Goal: Transaction & Acquisition: Purchase product/service

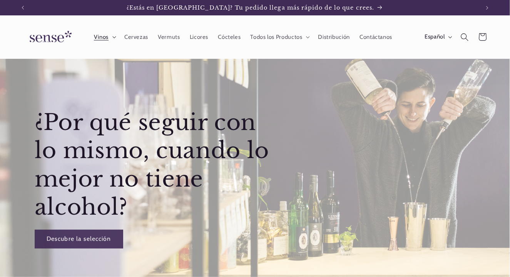
click at [104, 35] on span "Vinos" at bounding box center [101, 36] width 15 height 7
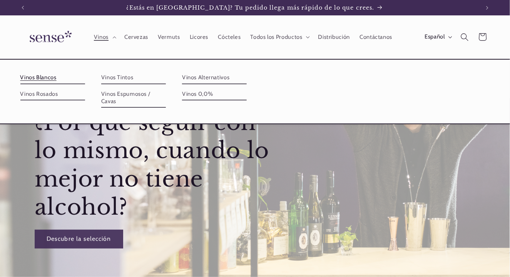
click at [53, 78] on link "Vinos Blancos" at bounding box center [52, 78] width 65 height 12
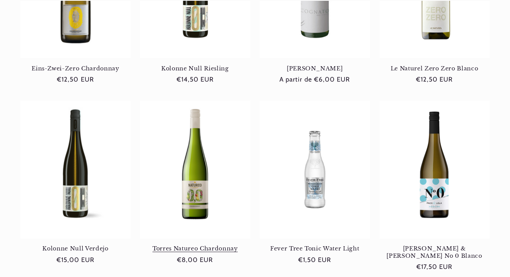
scroll to position [389, 0]
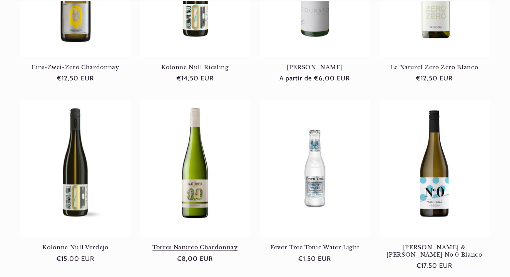
click at [202, 244] on link "Torres Natureo Chardonnay" at bounding box center [195, 247] width 110 height 7
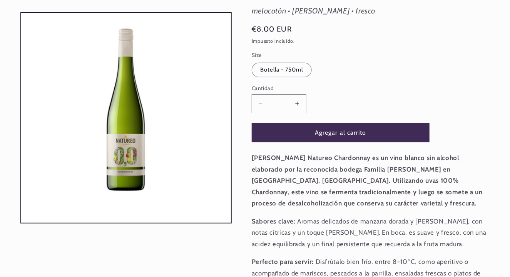
scroll to position [0, 457]
click at [299, 103] on button "Aumentar cantidad para Torres Natureo Chardonnay" at bounding box center [297, 103] width 17 height 19
click at [299, 103] on button "Aumentar cantidad para [PERSON_NAME] Natureo Chardonnay" at bounding box center [297, 103] width 17 height 19
click at [299, 103] on button "Aumentar cantidad para Torres Natureo Chardonnay" at bounding box center [297, 103] width 17 height 19
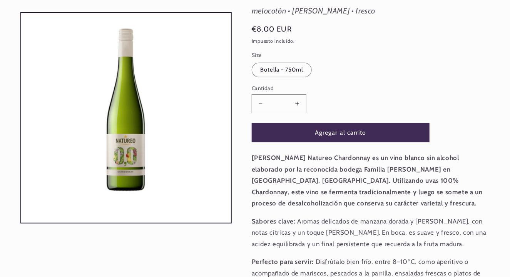
click at [299, 103] on button "Aumentar cantidad para Torres Natureo Chardonnay" at bounding box center [297, 103] width 17 height 19
click at [344, 132] on button "Agregar al carrito" at bounding box center [341, 132] width 178 height 19
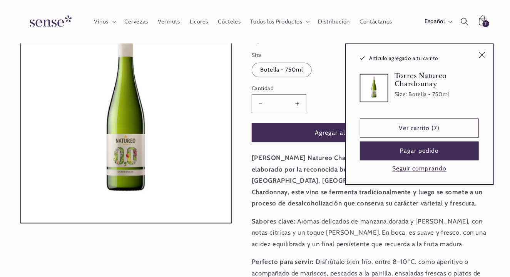
type input "*"
click at [415, 128] on link "Ver carrito (7)" at bounding box center [419, 128] width 119 height 19
click at [420, 150] on button "Pagar pedido" at bounding box center [419, 151] width 119 height 19
